Goal: Navigation & Orientation: Find specific page/section

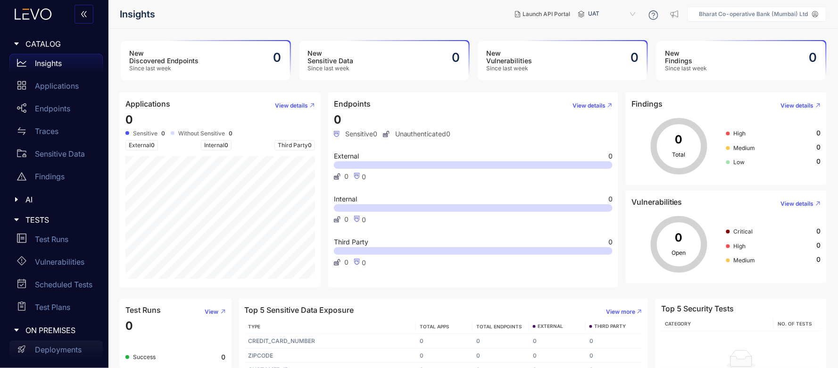
scroll to position [20, 0]
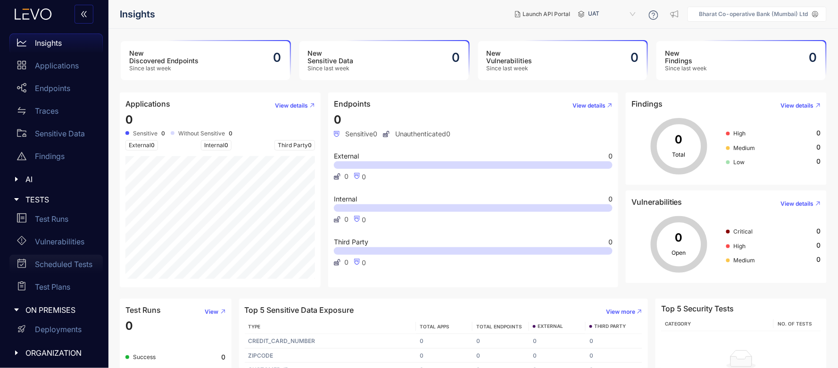
click at [53, 263] on p "Scheduled Tests" at bounding box center [64, 264] width 58 height 8
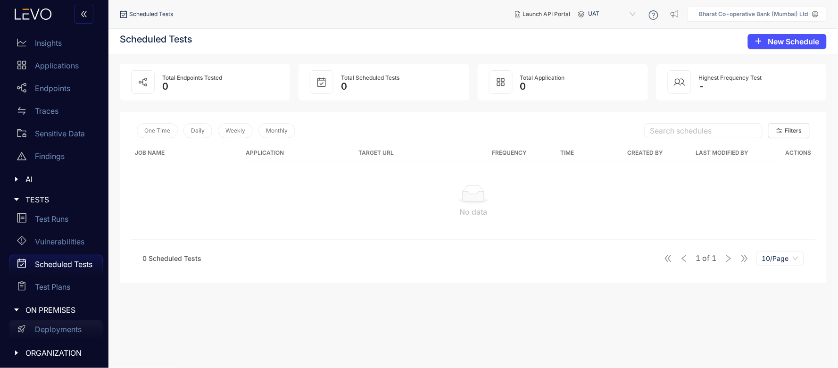
click at [57, 323] on div "Deployments" at bounding box center [55, 329] width 93 height 19
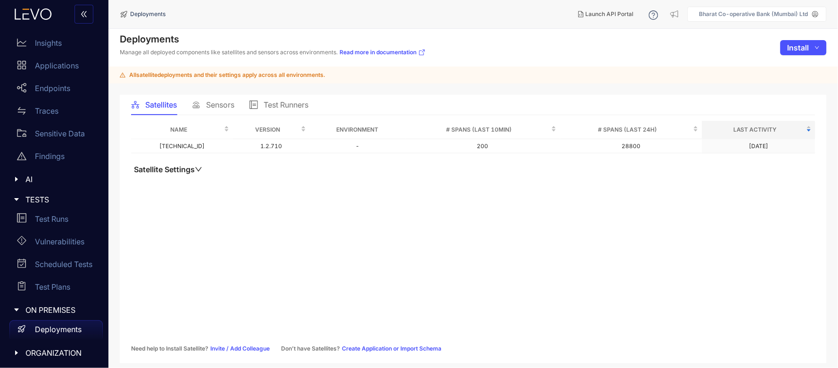
click at [219, 110] on div "Sensors" at bounding box center [213, 105] width 42 height 20
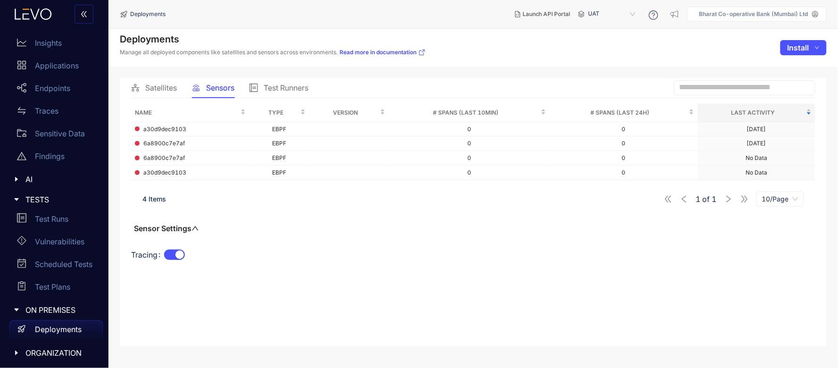
click at [219, 287] on div "Name Type Version # Spans (last 10min) # Spans (last 24h) Last Activity a30d9de…" at bounding box center [473, 219] width 684 height 231
click at [45, 13] on icon at bounding box center [33, 13] width 51 height 11
click at [41, 41] on p "Insights" at bounding box center [48, 43] width 27 height 8
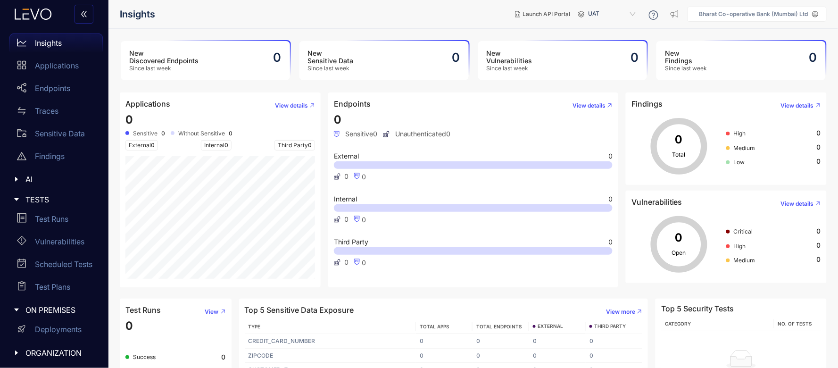
click at [813, 16] on icon at bounding box center [815, 14] width 7 height 7
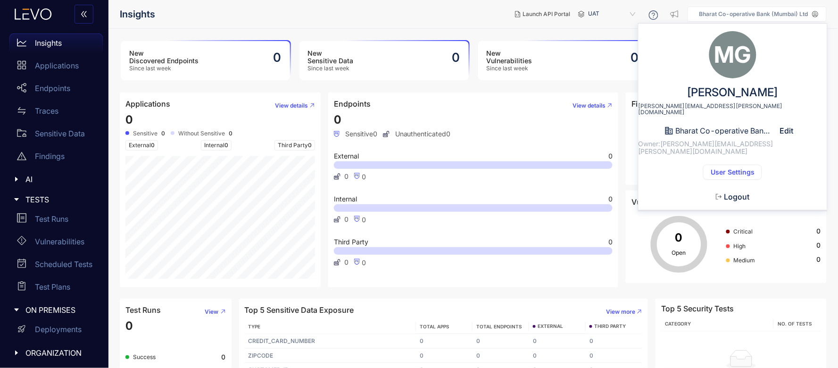
click at [729, 192] on span "Logout" at bounding box center [736, 196] width 25 height 8
